Goal: Information Seeking & Learning: Learn about a topic

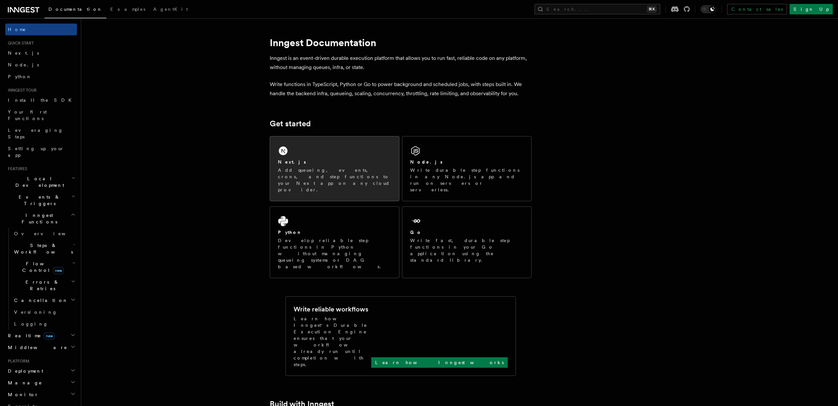
click at [335, 159] on div "Next.js" at bounding box center [334, 162] width 113 height 7
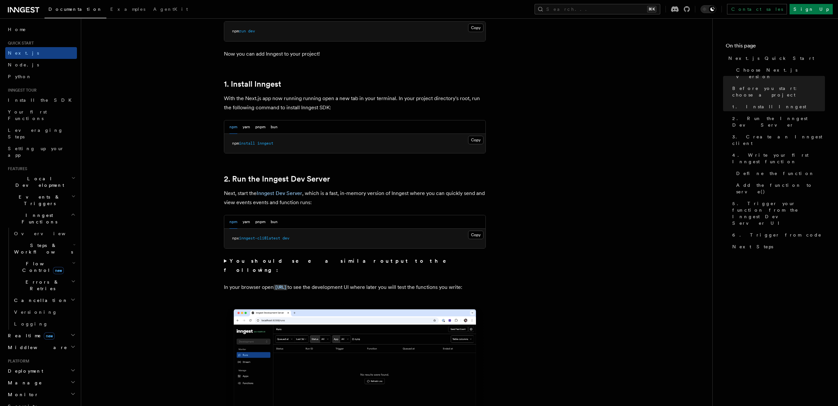
scroll to position [315, 0]
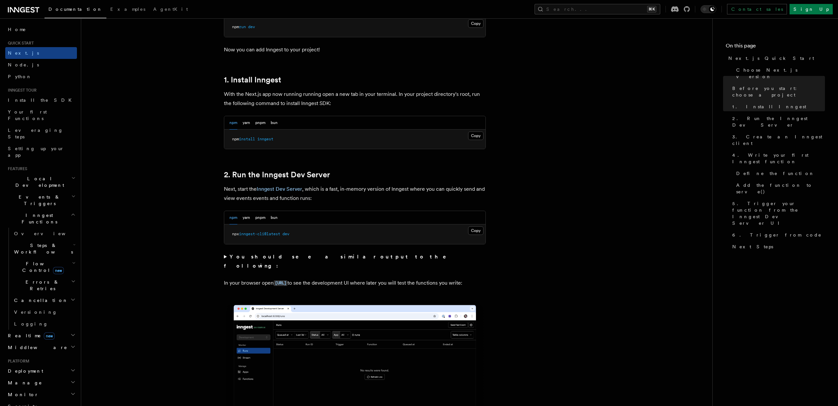
click at [37, 260] on span "Flow Control new" at bounding box center [41, 266] width 61 height 13
click at [36, 292] on span "Singleton" at bounding box center [68, 294] width 96 height 5
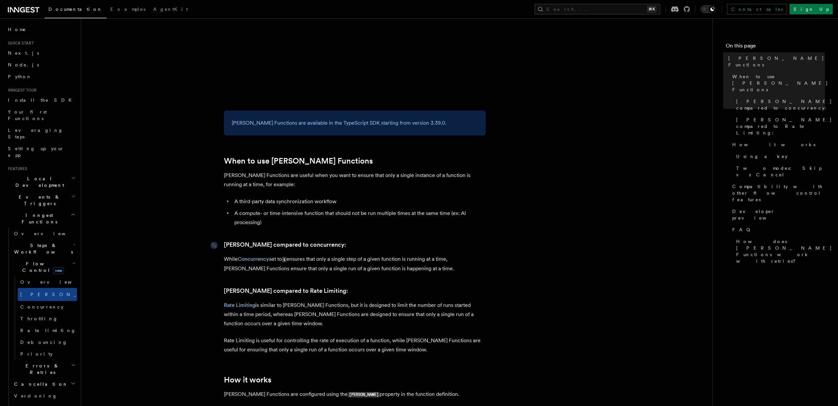
scroll to position [172, 0]
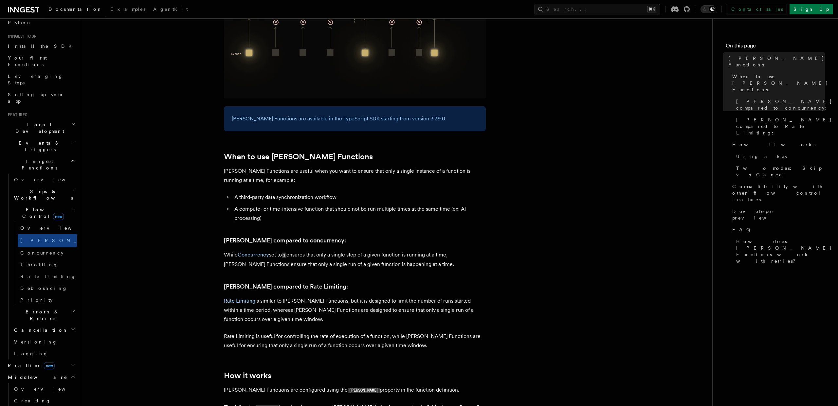
scroll to position [58, 0]
click at [36, 394] on span "Creating middleware" at bounding box center [42, 400] width 56 height 12
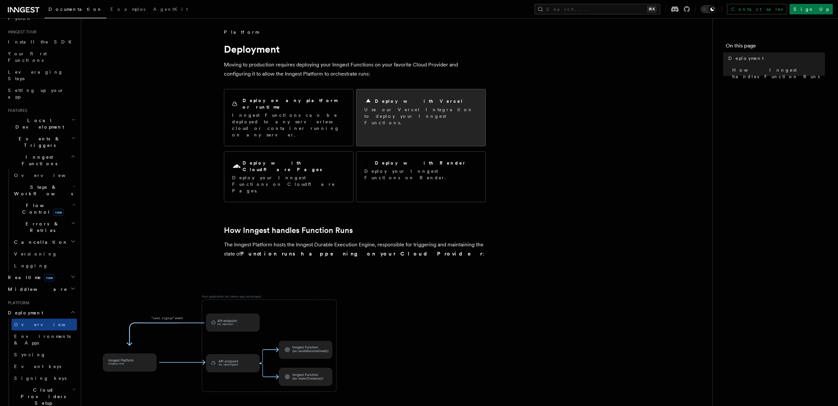
click at [389, 106] on p "Use our Vercel Integration to deploy your Inngest Functions." at bounding box center [420, 116] width 113 height 20
